Goal: Complete application form: Complete application form

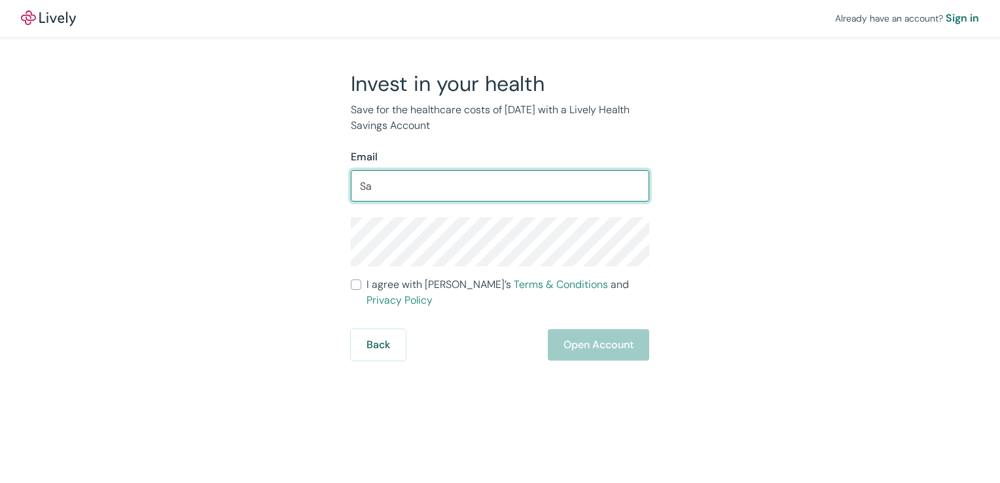
type input "[EMAIL_ADDRESS][DOMAIN_NAME]"
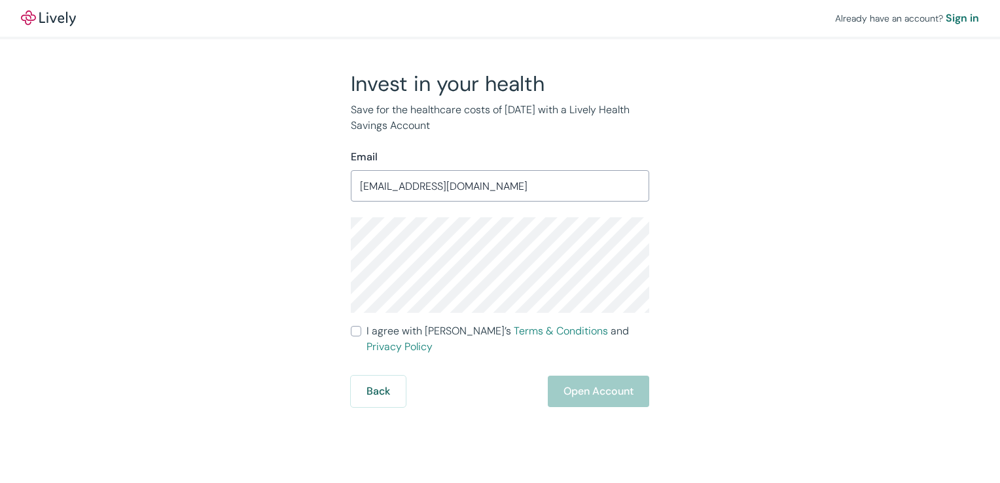
click at [908, 376] on div "Already have an account? Sign in Invest in your health Save for the healthcare …" at bounding box center [500, 203] width 1000 height 407
click at [357, 330] on input "I agree with Lively’s Terms & Conditions and Privacy Policy" at bounding box center [356, 331] width 10 height 10
checkbox input "true"
click at [584, 376] on button "Open Account" at bounding box center [598, 391] width 101 height 31
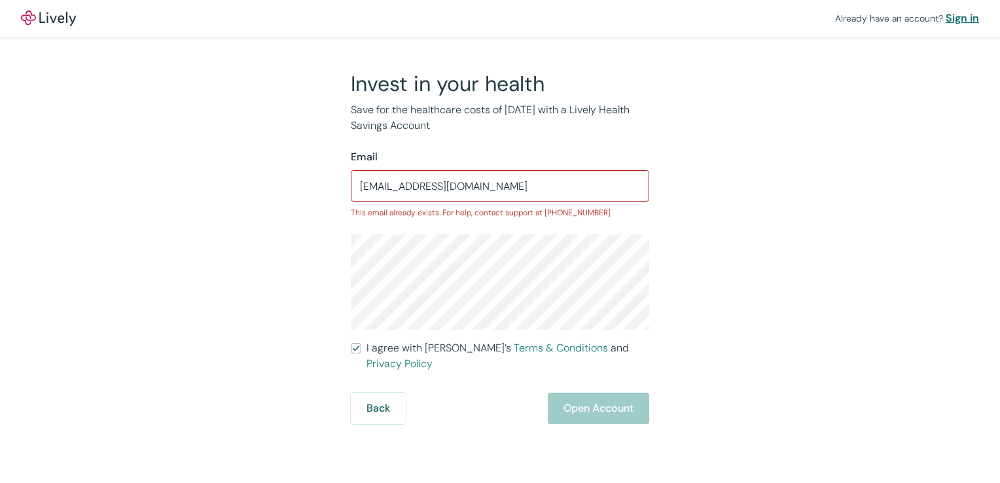
click at [956, 20] on div "Sign in" at bounding box center [962, 18] width 33 height 16
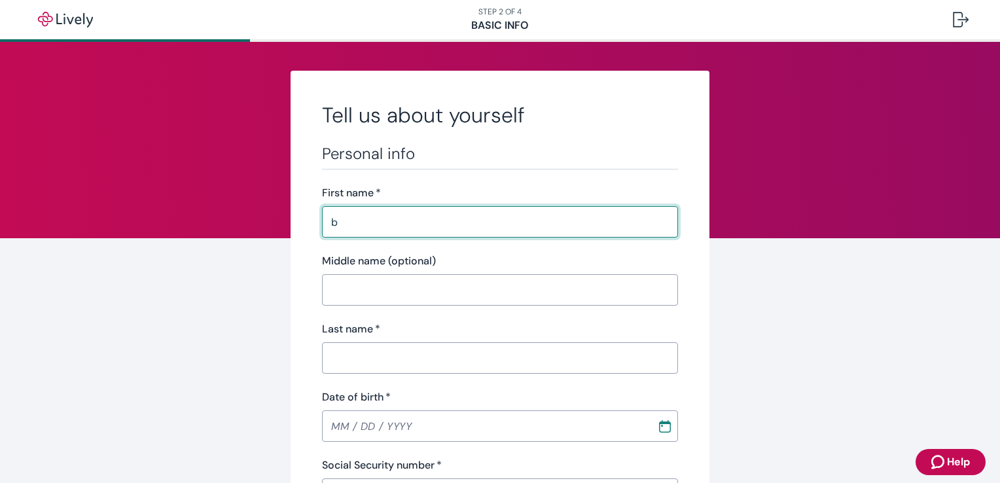
click at [615, 220] on input "b" at bounding box center [500, 222] width 356 height 26
type input "b"
type input "[PERSON_NAME]"
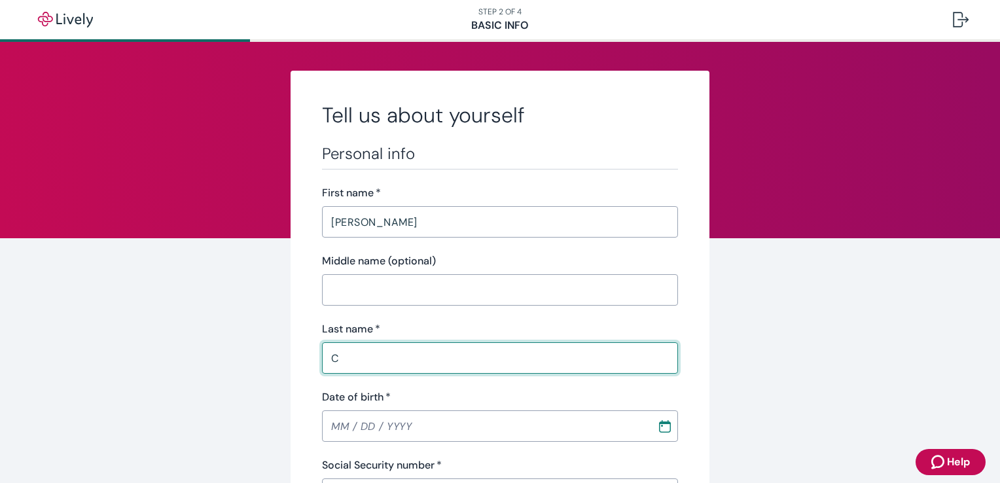
type input "[PERSON_NAME]"
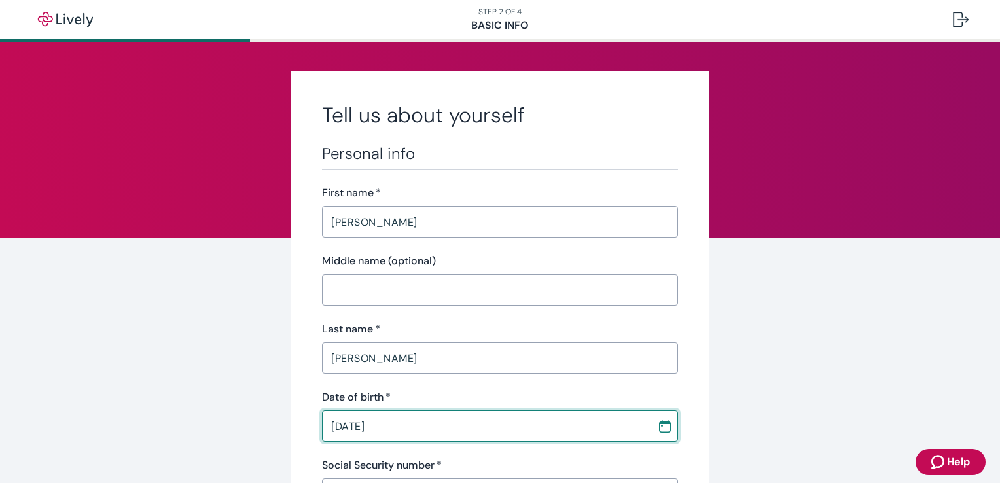
type input "[DATE]"
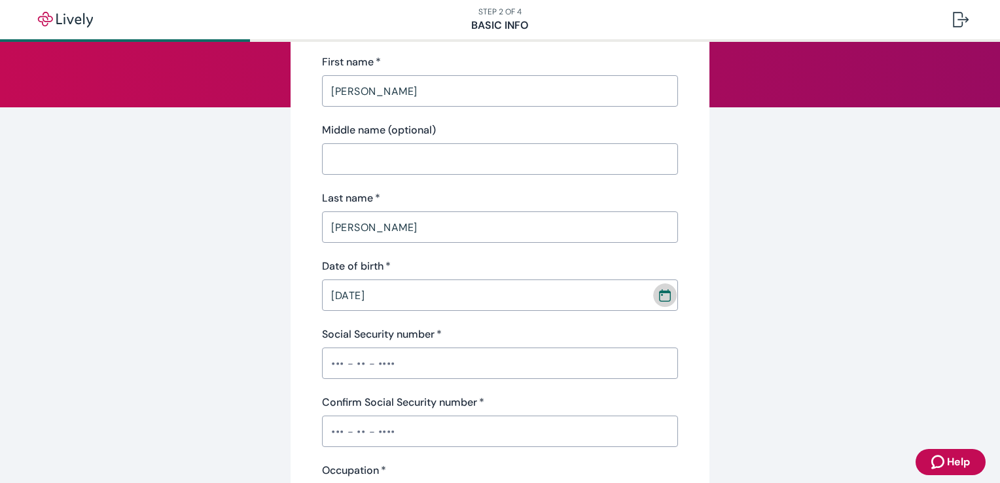
scroll to position [157, 0]
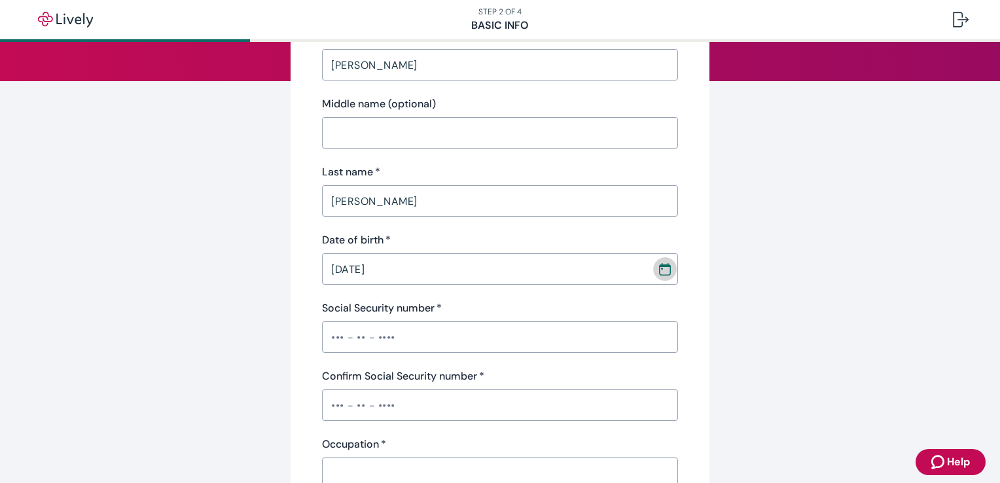
click at [542, 344] on input "Social Security number   *" at bounding box center [500, 337] width 356 height 26
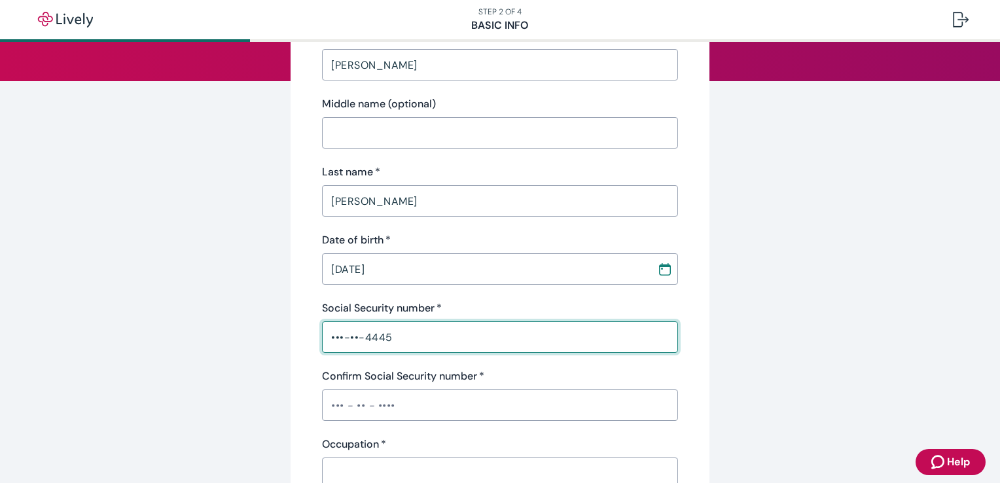
type input "•••-••-4445"
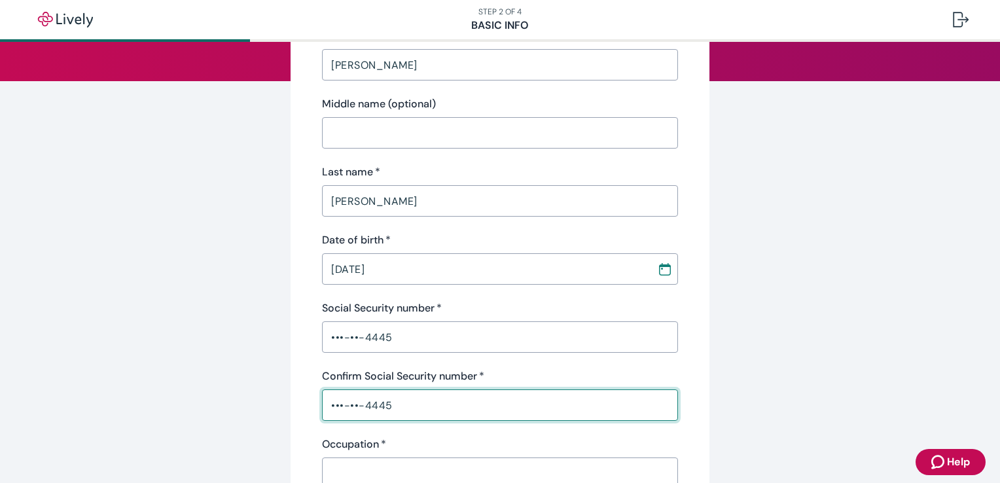
type input "•••-••-4445"
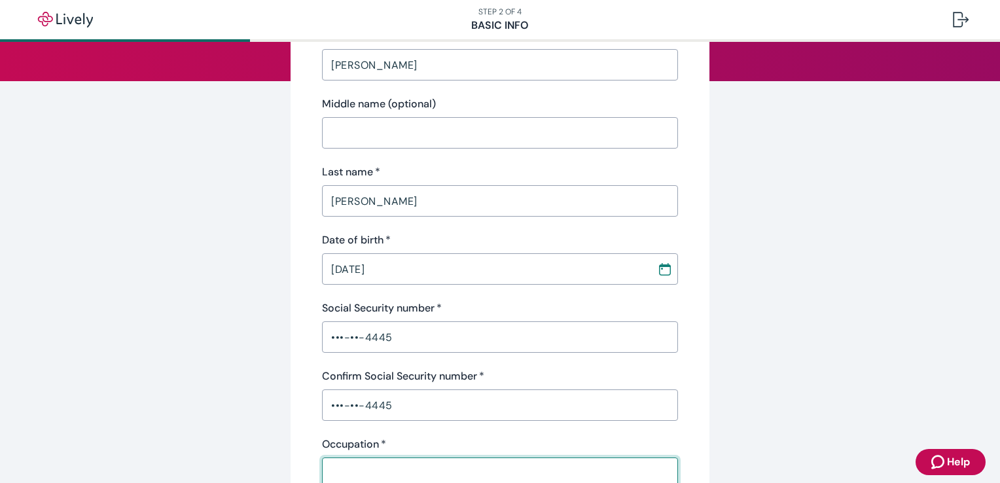
scroll to position [160, 0]
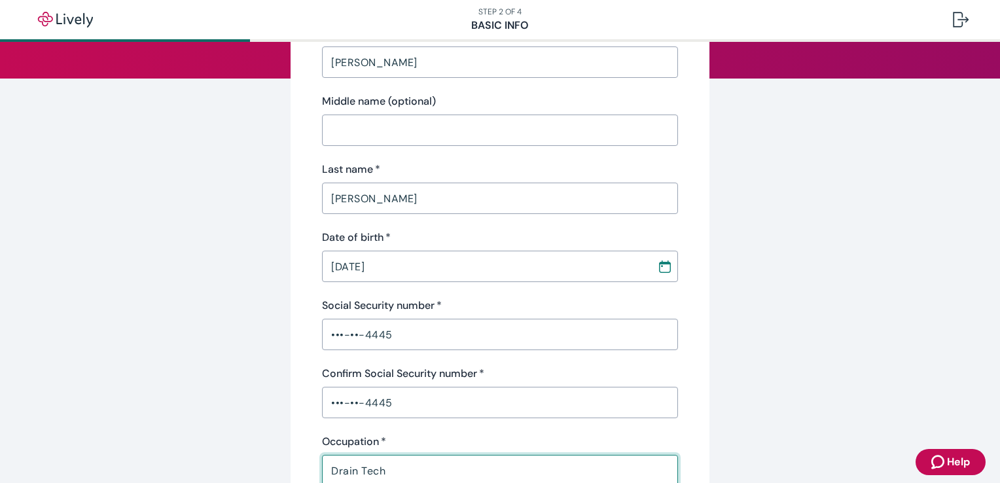
type input "Drain Tech"
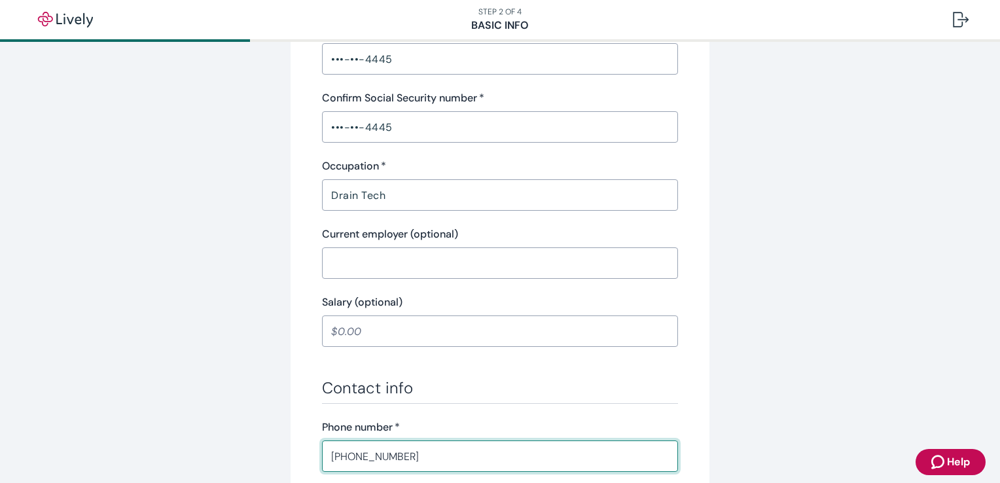
type input "[PHONE_NUMBER]"
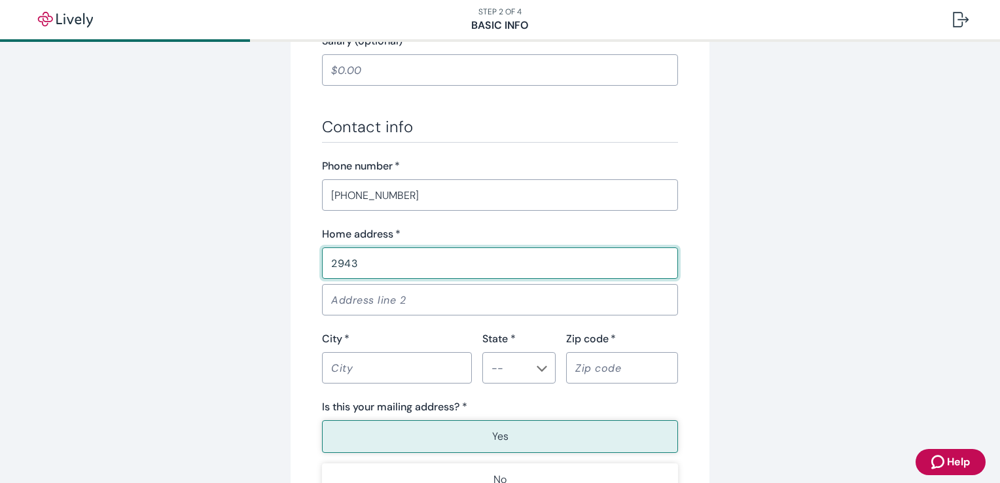
type input "[STREET_ADDRESS]"
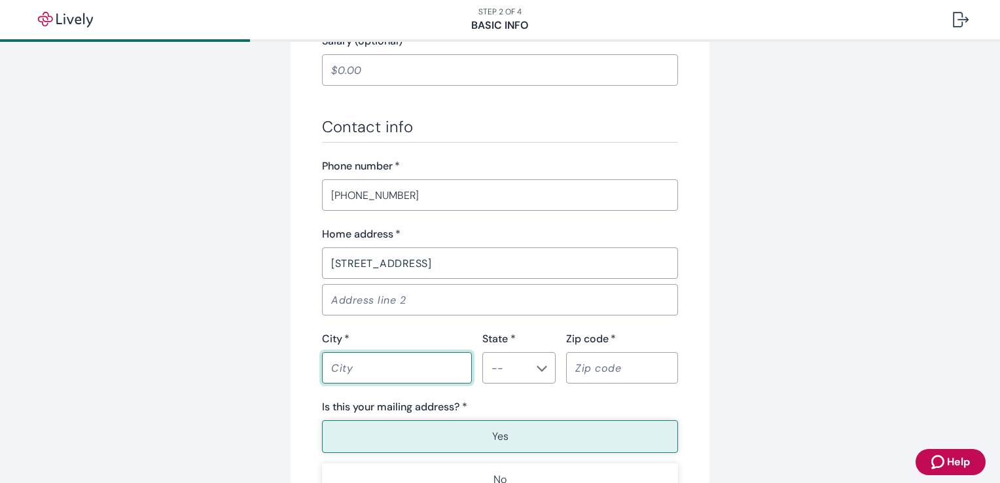
click at [372, 380] on input "City   *" at bounding box center [397, 368] width 150 height 26
type input "[GEOGRAPHIC_DATA]"
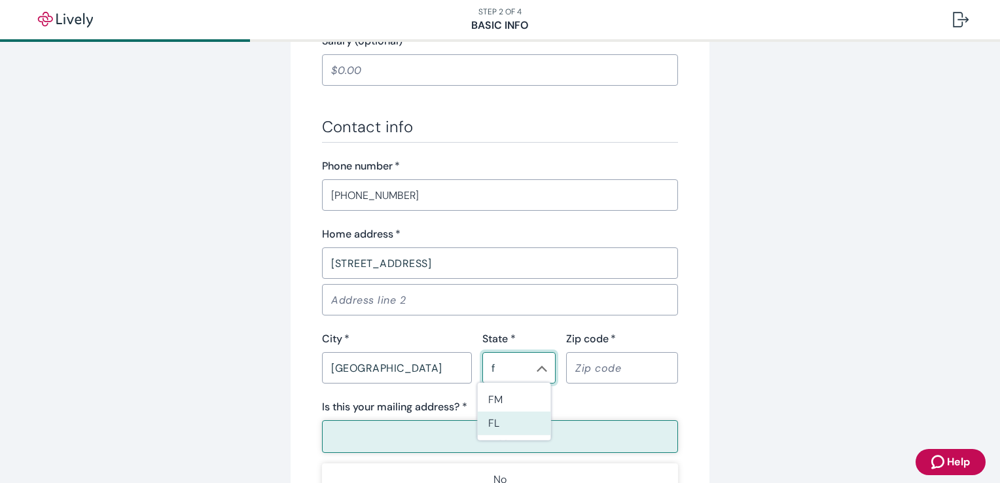
click at [509, 423] on li "FL" at bounding box center [514, 424] width 73 height 24
type input "FL"
click at [613, 366] on input "Zip code   *" at bounding box center [622, 368] width 112 height 26
type input "34120"
click at [553, 438] on button "Yes" at bounding box center [500, 436] width 356 height 33
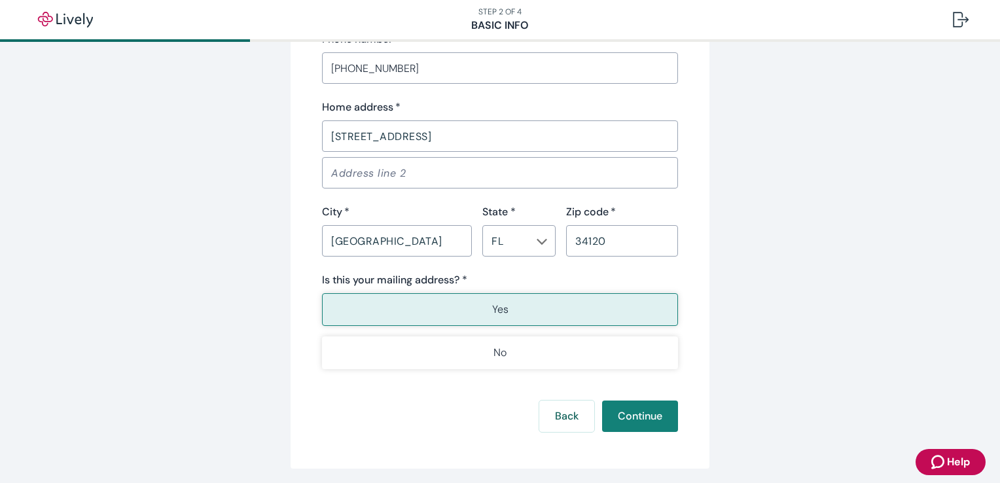
scroll to position [870, 0]
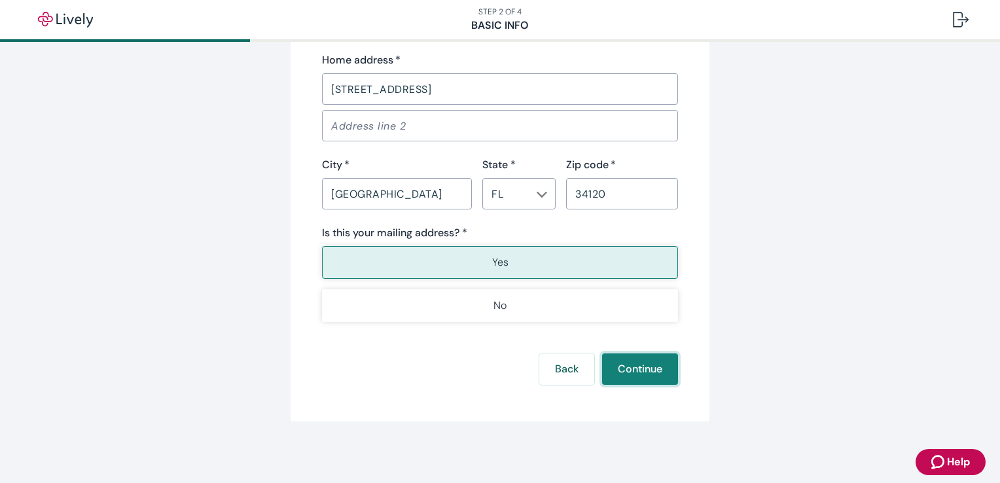
click at [644, 367] on button "Continue" at bounding box center [640, 368] width 76 height 31
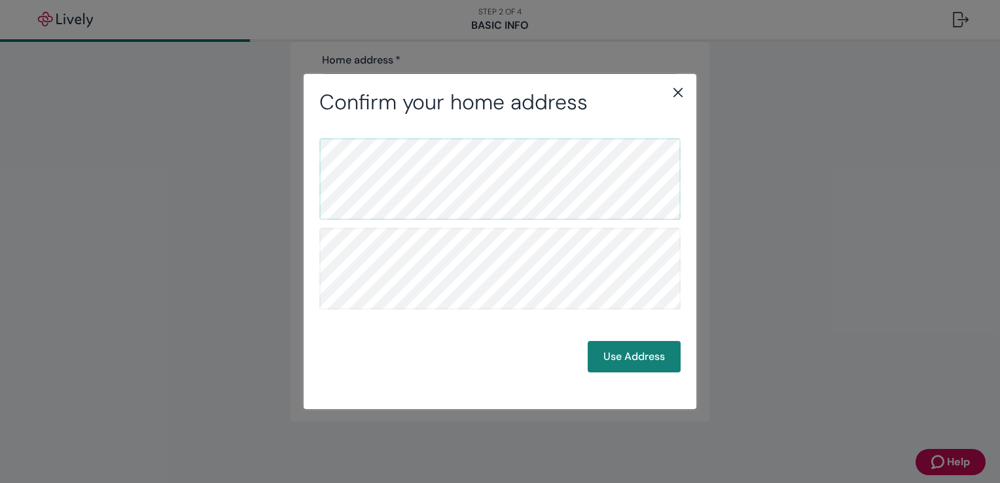
click at [644, 367] on button "Use Address" at bounding box center [634, 356] width 93 height 31
click at [679, 86] on icon "close" at bounding box center [678, 92] width 16 height 16
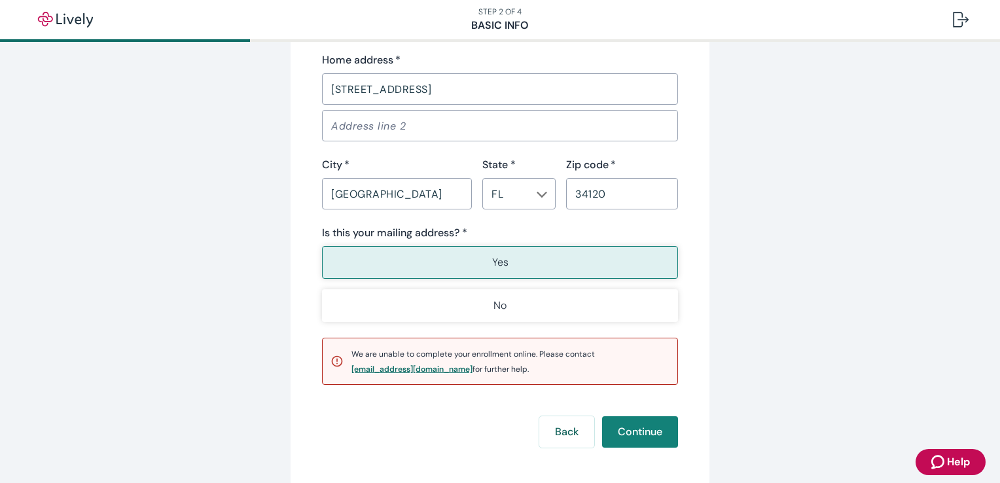
click at [367, 368] on div "[EMAIL_ADDRESS][DOMAIN_NAME]" at bounding box center [411, 369] width 121 height 8
